Goal: Task Accomplishment & Management: Use online tool/utility

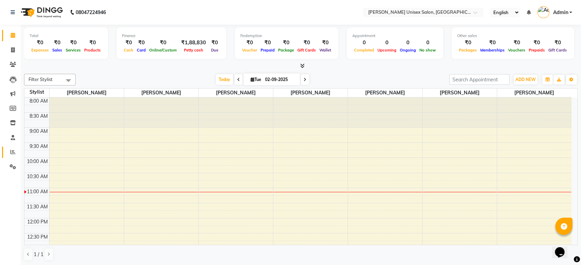
click at [13, 151] on icon at bounding box center [12, 152] width 5 height 5
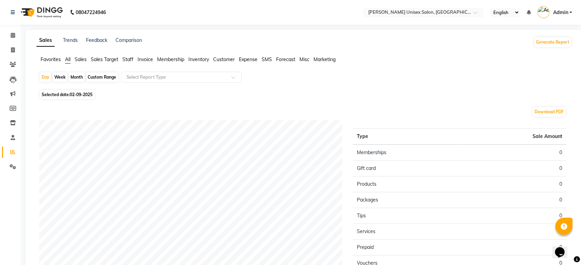
click at [79, 78] on div "Month" at bounding box center [77, 78] width 16 height 10
select select "9"
select select "2025"
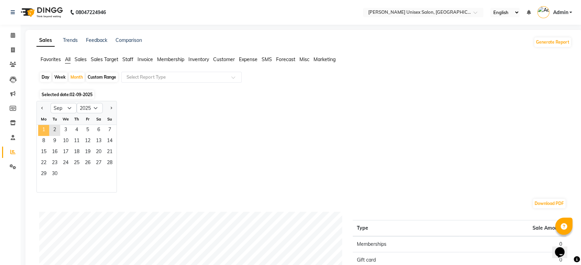
click at [44, 127] on span "1" at bounding box center [43, 130] width 11 height 11
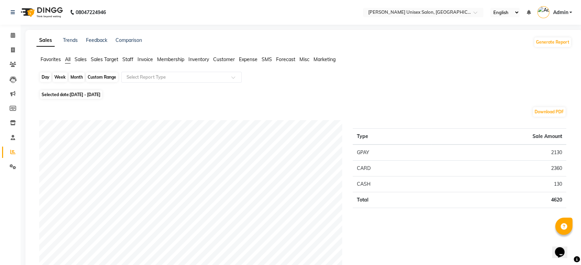
click at [75, 77] on div "Month" at bounding box center [77, 78] width 16 height 10
select select "9"
select select "2025"
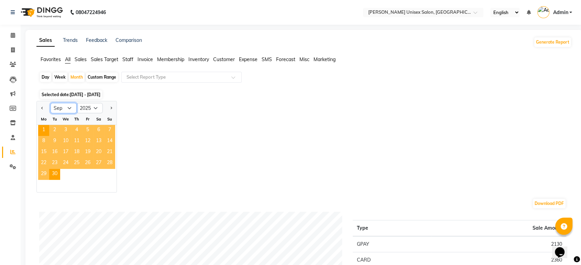
click at [67, 108] on select "Jan Feb Mar Apr May Jun [DATE] Aug Sep Oct Nov Dec" at bounding box center [64, 108] width 26 height 10
select select "8"
click at [51, 103] on select "Jan Feb Mar Apr May Jun [DATE] Aug Sep Oct Nov Dec" at bounding box center [64, 108] width 26 height 10
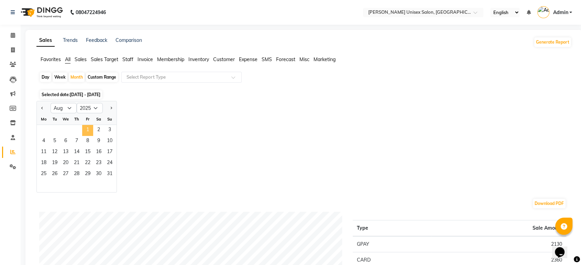
click at [87, 132] on span "1" at bounding box center [87, 130] width 11 height 11
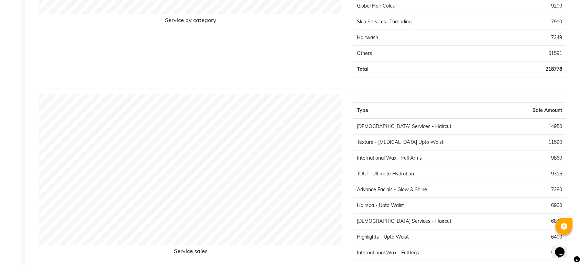
scroll to position [823, 0]
